Goal: Entertainment & Leisure: Consume media (video, audio)

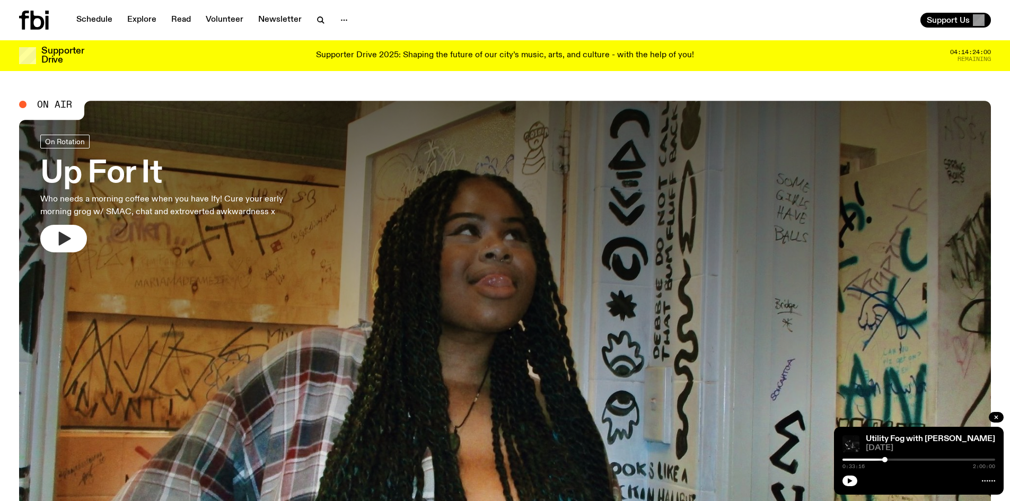
click at [60, 238] on icon "button" at bounding box center [65, 239] width 12 height 14
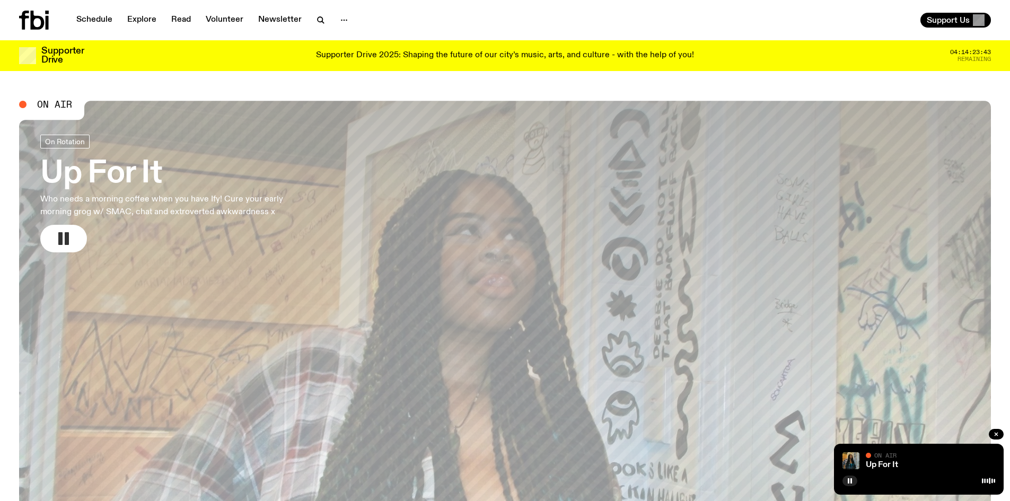
click at [143, 172] on h3 "Up For It" at bounding box center [176, 174] width 272 height 30
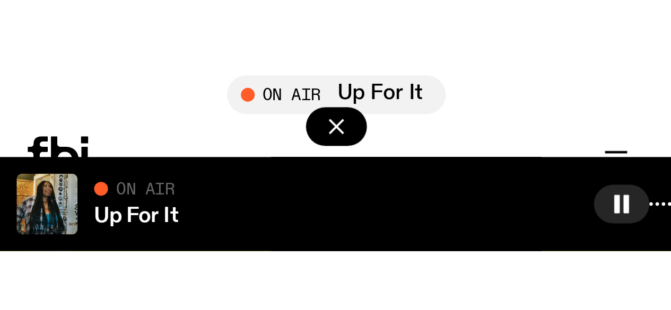
scroll to position [136, 0]
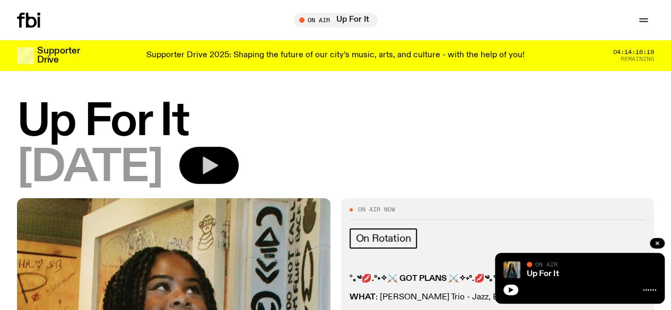
click at [220, 162] on icon "button" at bounding box center [208, 165] width 21 height 21
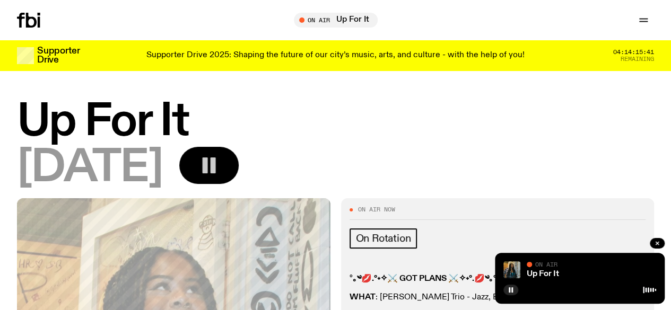
click at [0, 0] on link "Explore" at bounding box center [0, 0] width 0 height 0
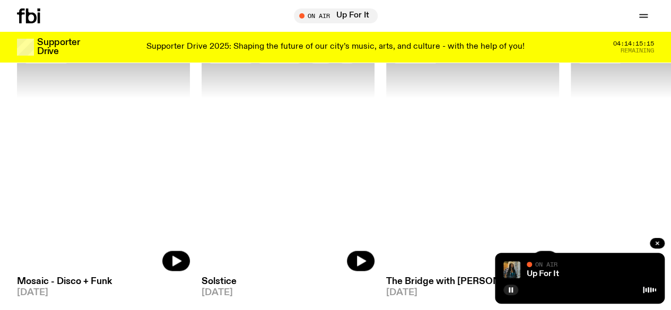
scroll to position [897, 0]
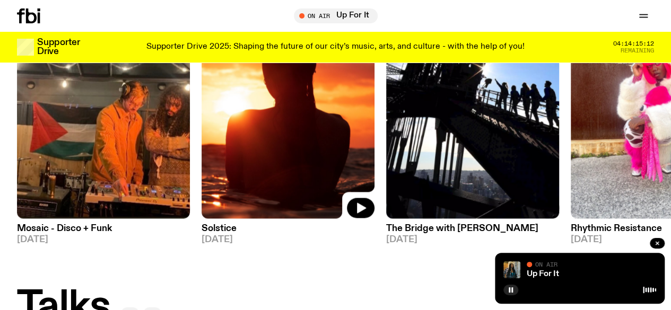
click at [317, 152] on img at bounding box center [288, 103] width 173 height 231
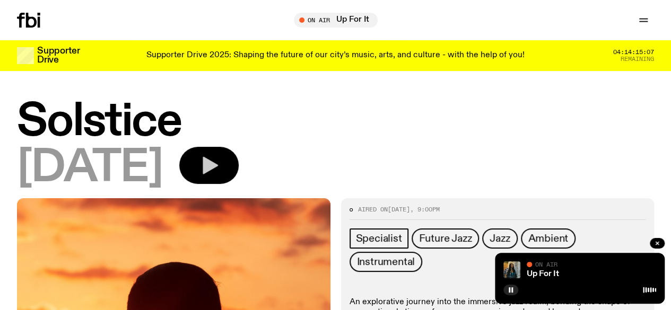
click at [218, 170] on icon "button" at bounding box center [210, 166] width 15 height 18
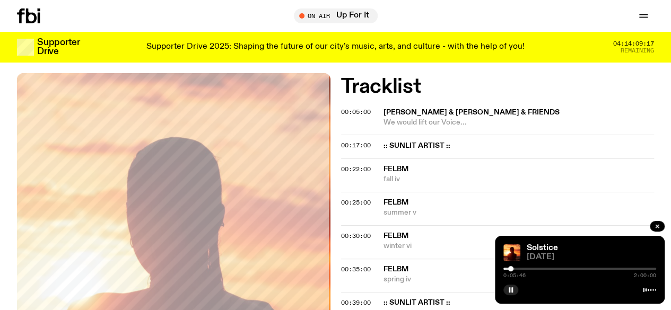
scroll to position [363, 0]
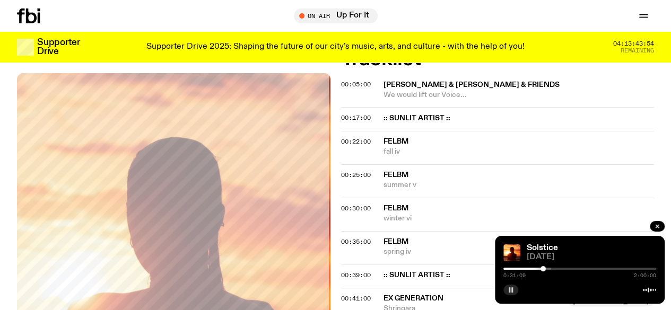
click at [510, 291] on icon "button" at bounding box center [511, 290] width 6 height 6
click at [513, 287] on icon "button" at bounding box center [511, 290] width 6 height 6
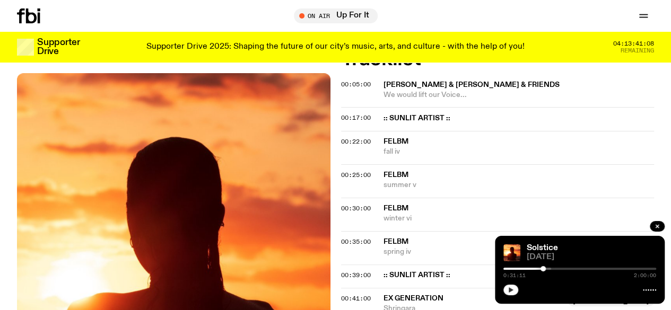
click at [510, 288] on icon "button" at bounding box center [511, 290] width 6 height 6
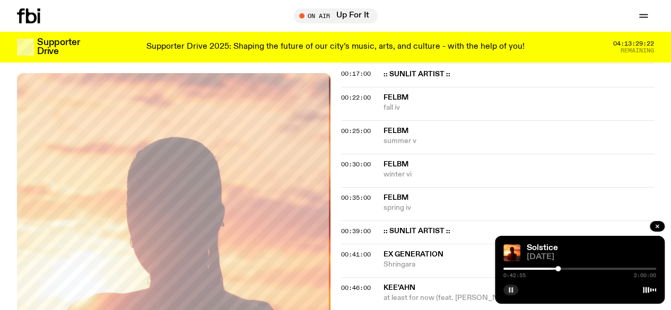
scroll to position [416, 0]
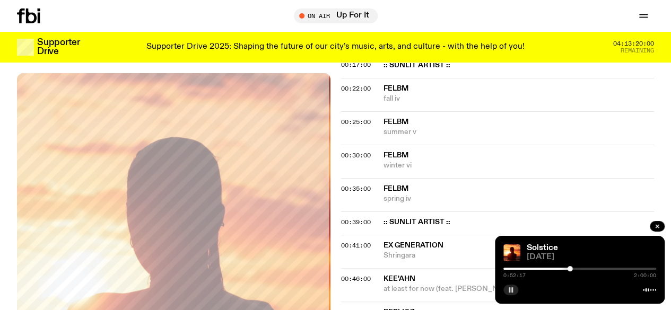
click at [513, 291] on button "button" at bounding box center [510, 290] width 15 height 11
